Goal: Information Seeking & Learning: Learn about a topic

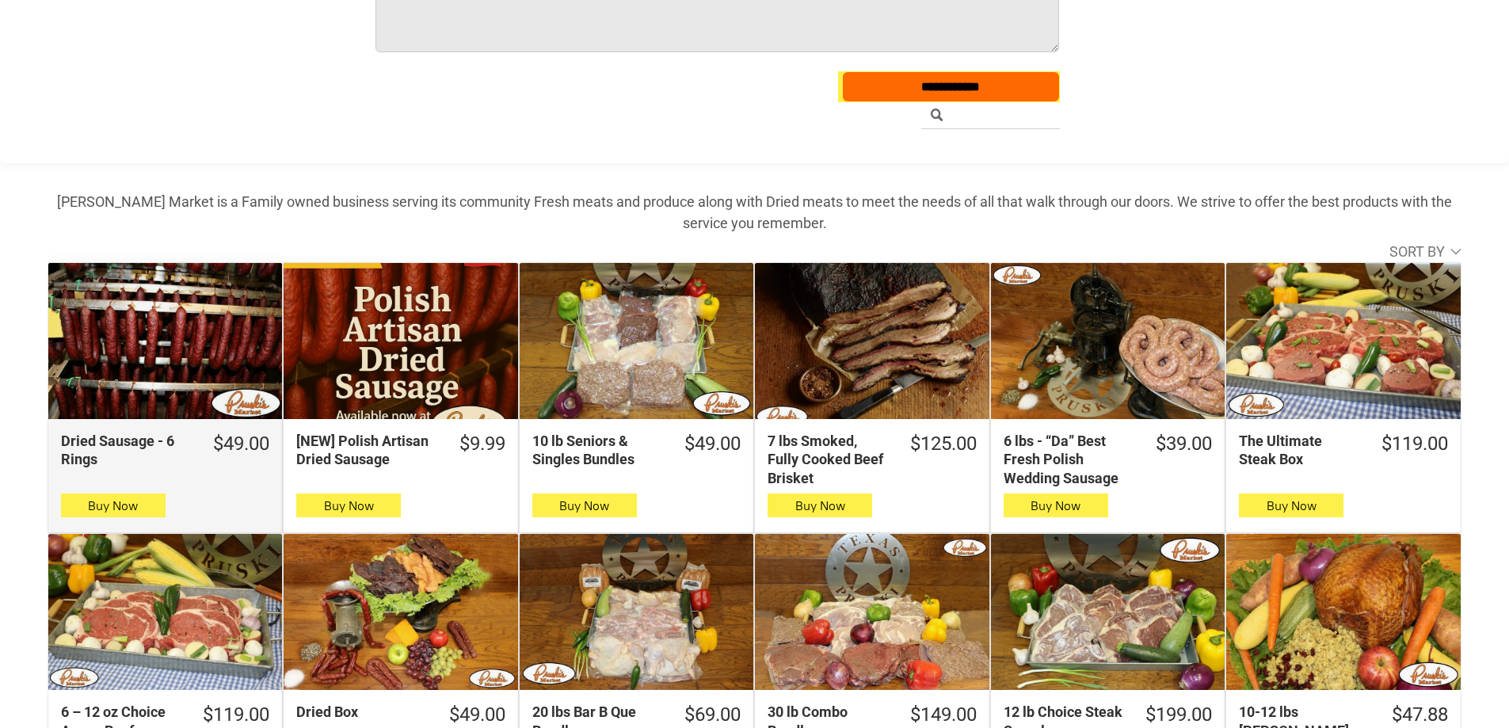
scroll to position [396, 0]
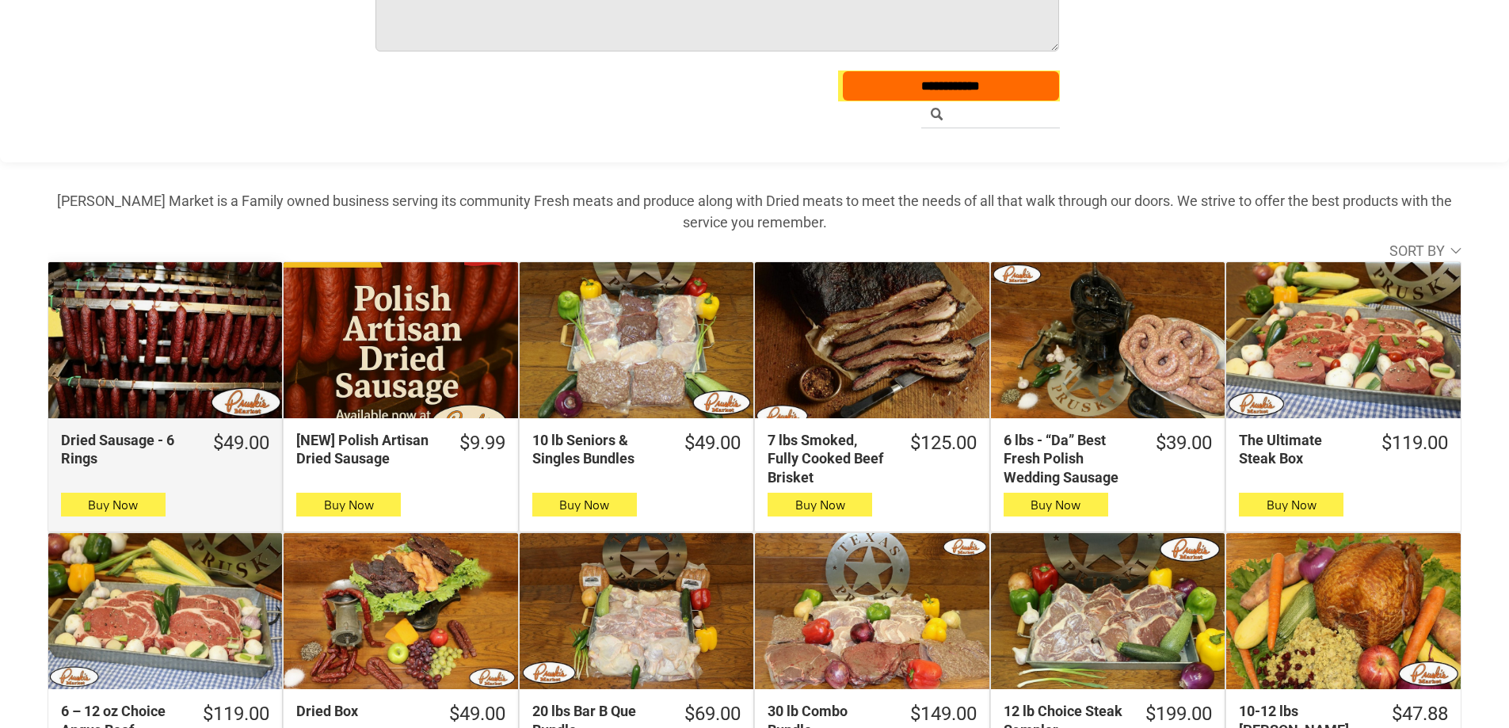
click at [185, 335] on div "Dried Sausage - 6 Rings" at bounding box center [165, 340] width 234 height 156
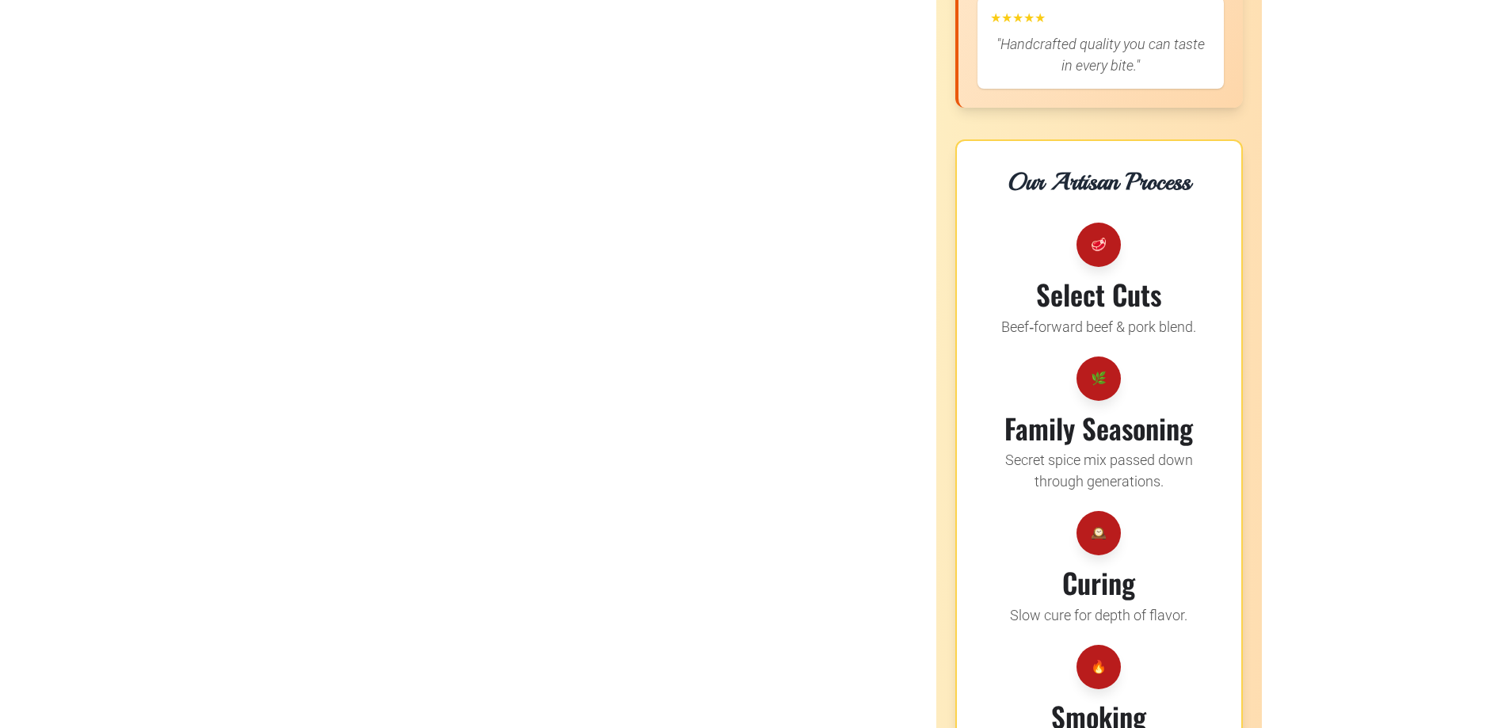
scroll to position [2297, 0]
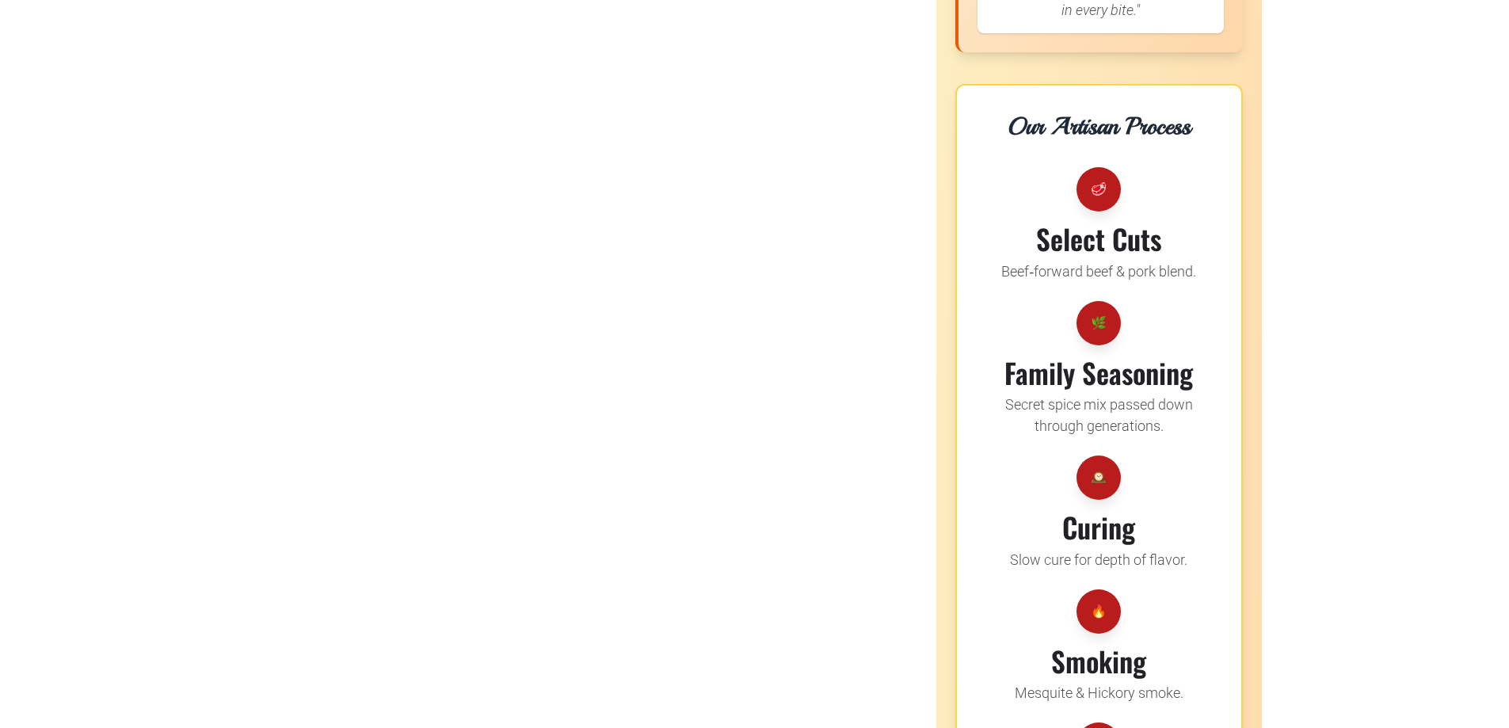
click at [1039, 275] on p "Beef‑forward beef & pork blend." at bounding box center [1098, 271] width 195 height 21
click at [1040, 275] on p "Beef‑forward beef & pork blend." at bounding box center [1098, 271] width 195 height 21
copy div "Beef‑forward beef & pork blend."
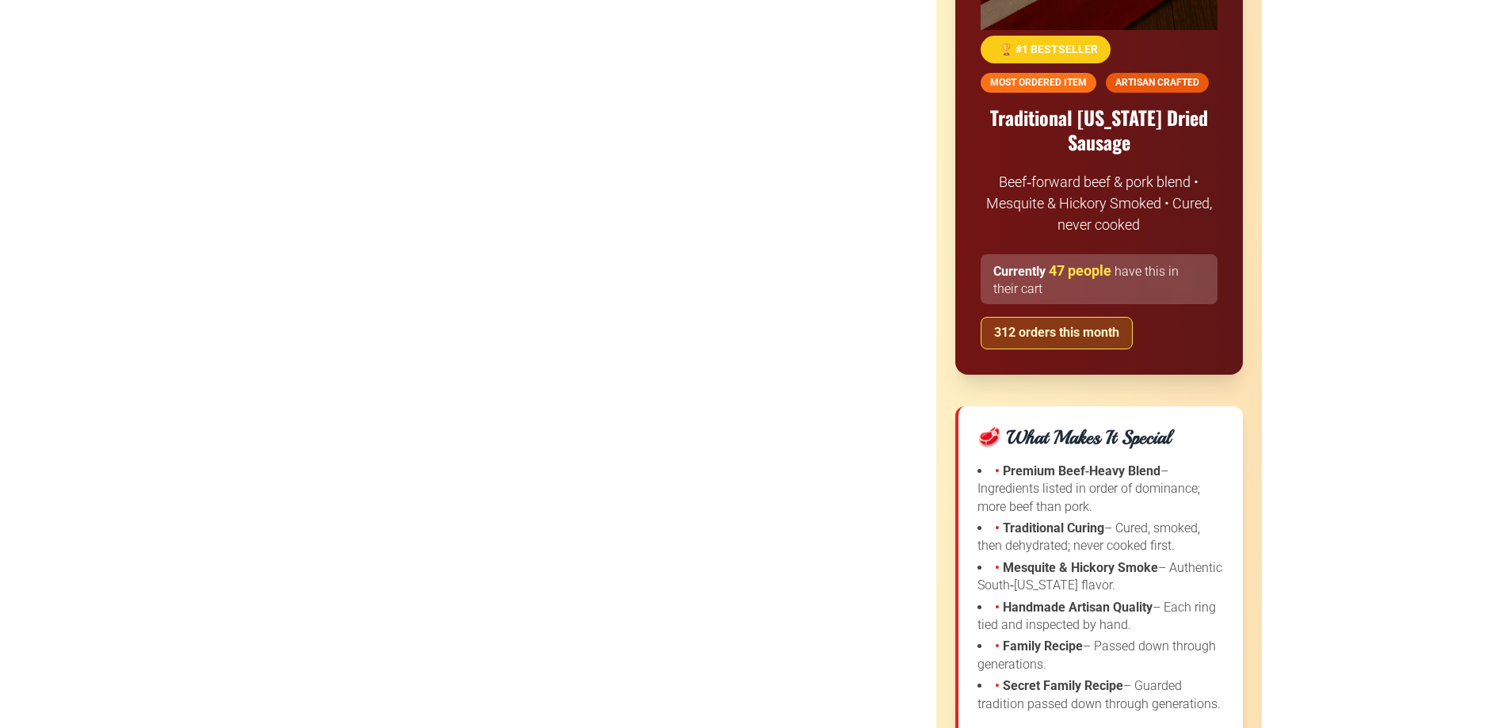
scroll to position [1347, 0]
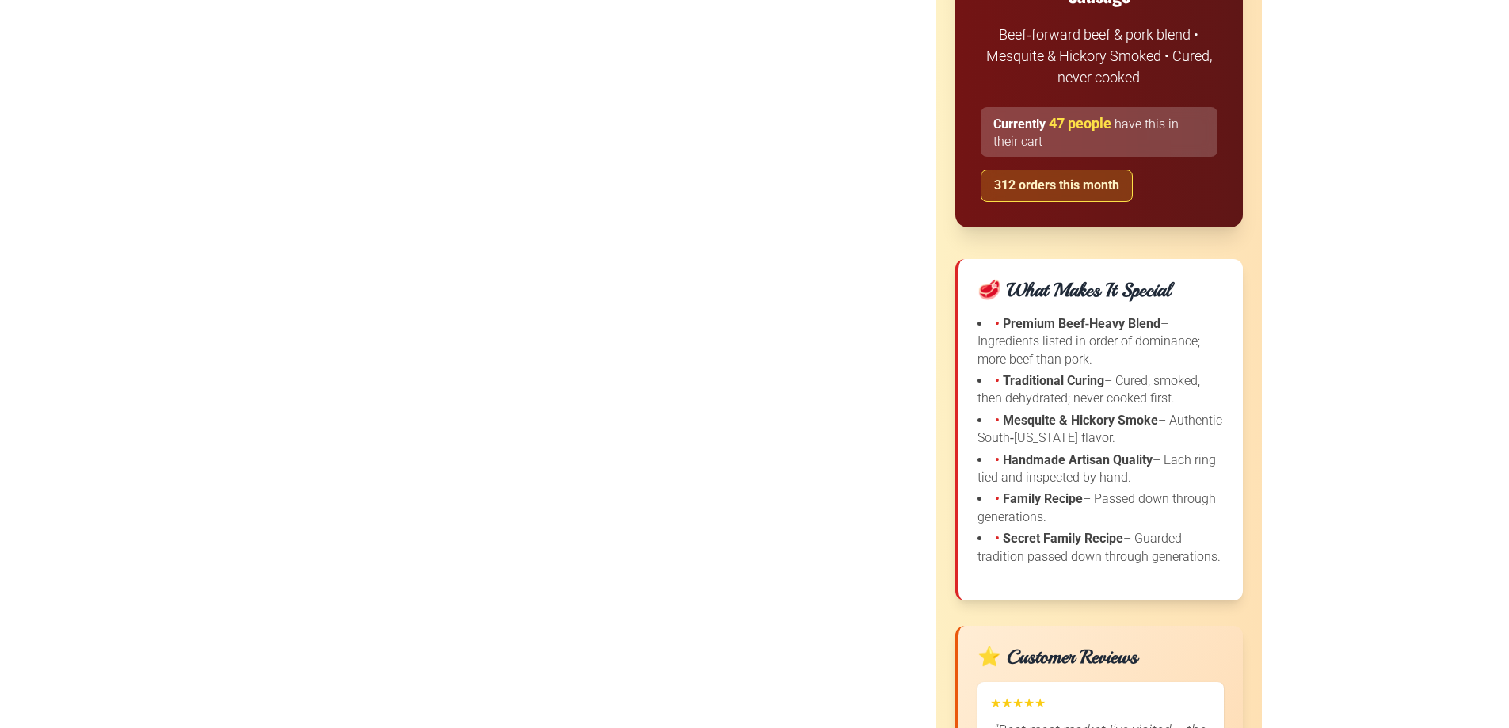
drag, startPoint x: 1129, startPoint y: 356, endPoint x: 1008, endPoint y: 361, distance: 120.5
click at [1008, 361] on li "• Premium Beef‑Heavy Blend – Ingredients listed in order of dominance; more bee…" at bounding box center [1100, 341] width 246 height 53
copy li "beef than pork."
click at [1009, 363] on li "• Premium Beef‑Heavy Blend – Ingredients listed in order of dominance; more bee…" at bounding box center [1100, 341] width 246 height 53
drag, startPoint x: 1097, startPoint y: 358, endPoint x: 1011, endPoint y: 358, distance: 86.3
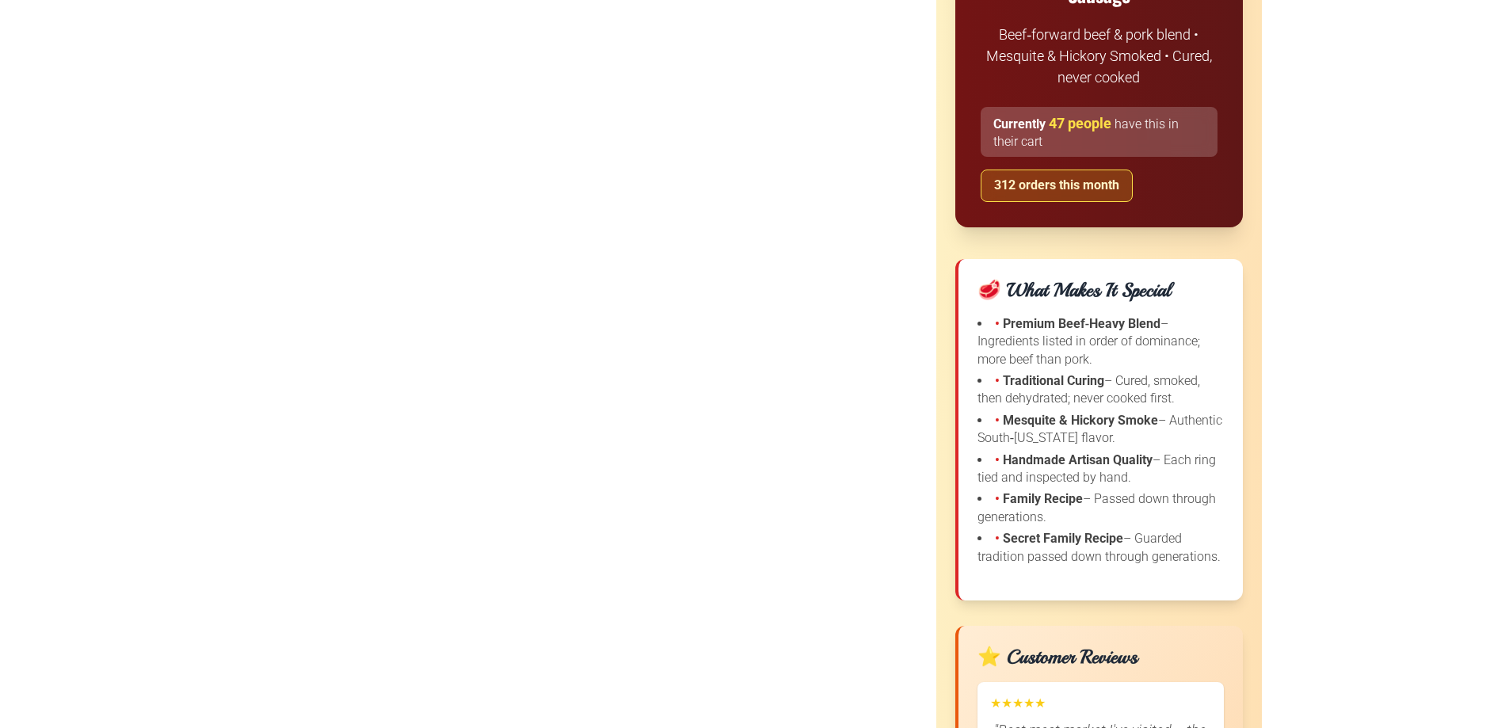
click at [1011, 358] on li "• Premium Beef‑Heavy Blend – Ingredients listed in order of dominance; more bee…" at bounding box center [1100, 341] width 246 height 53
copy li "beef than pork."
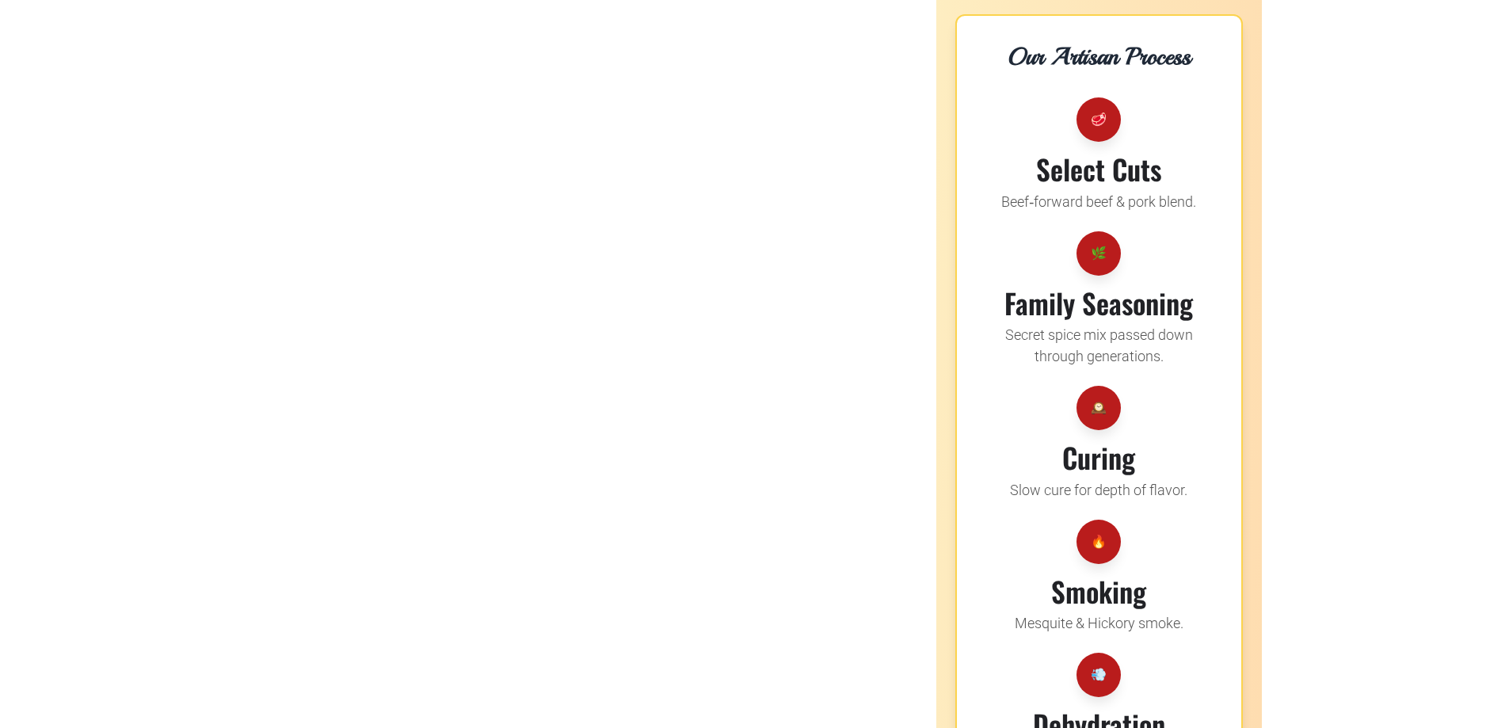
scroll to position [2297, 0]
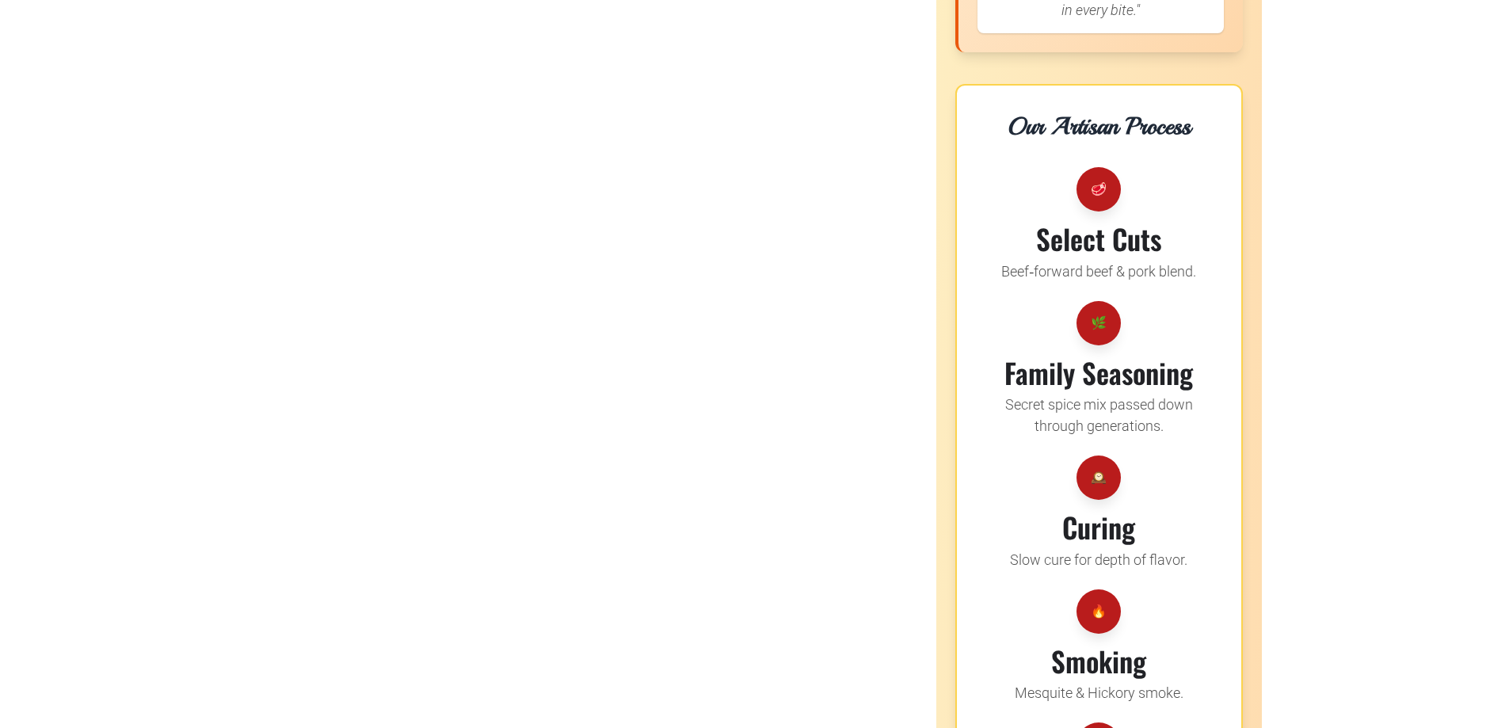
click at [1111, 272] on p "Beef‑forward beef & pork blend." at bounding box center [1098, 271] width 195 height 21
copy div "Beef‑forward beef & pork blend."
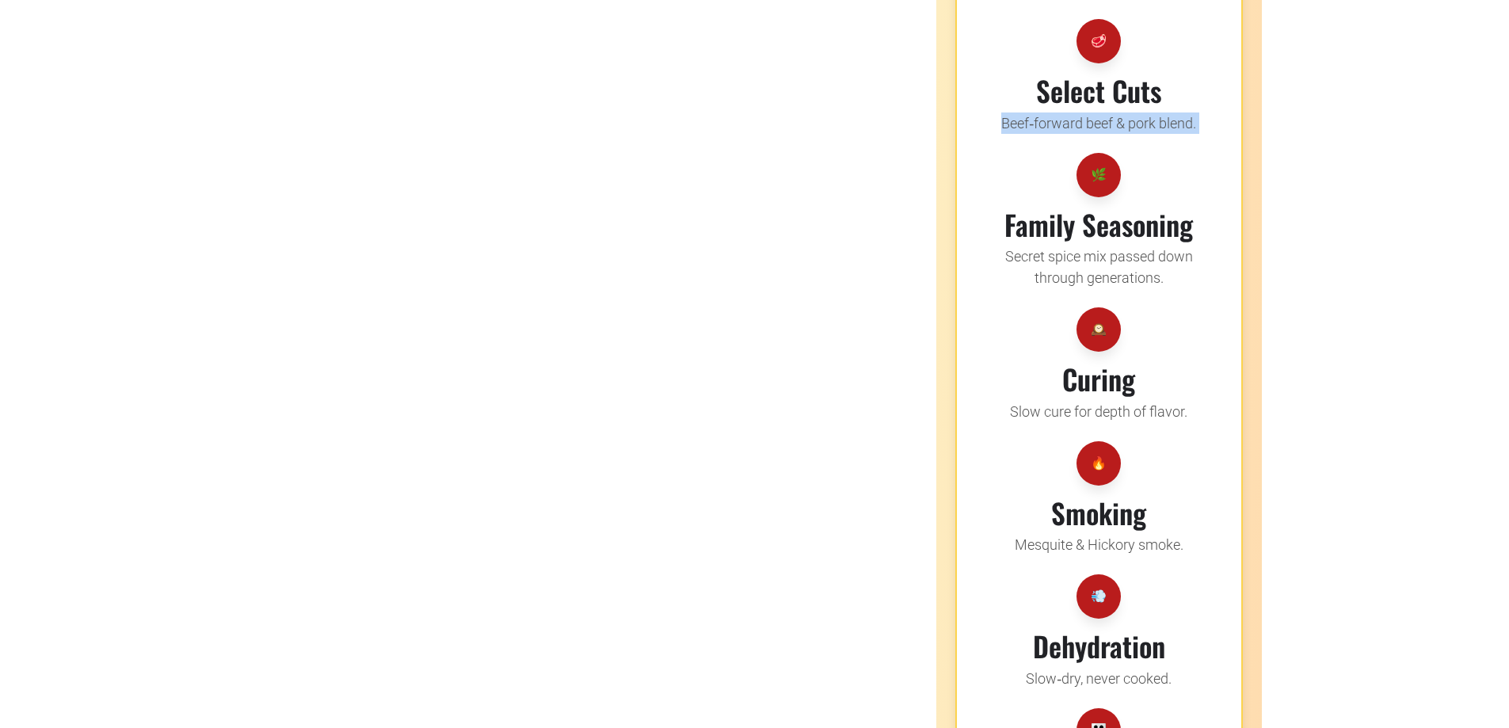
scroll to position [2693, 0]
